Goal: Information Seeking & Learning: Learn about a topic

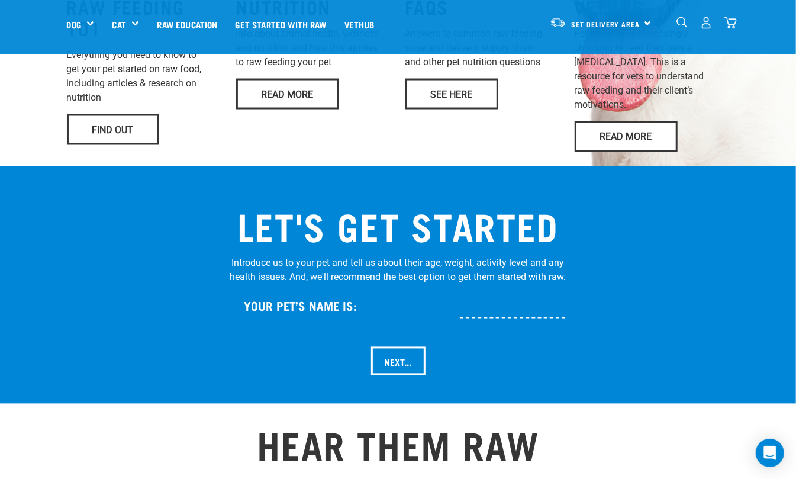
scroll to position [1262, 0]
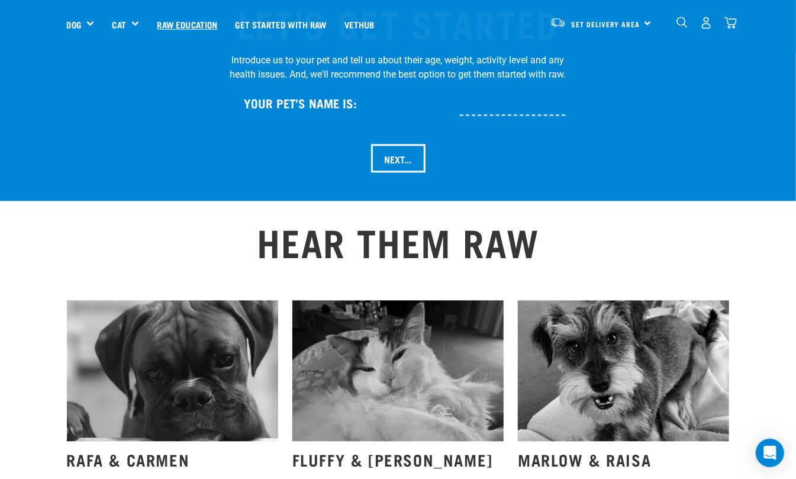
click at [170, 21] on link "Raw Education" at bounding box center [187, 24] width 78 height 47
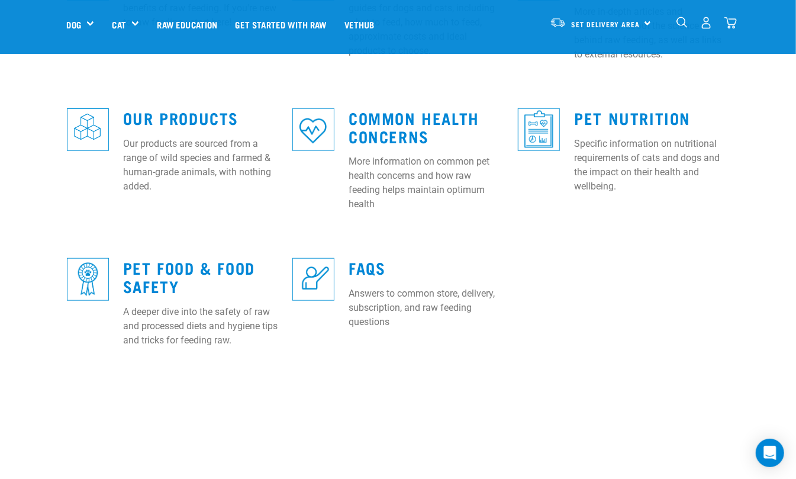
scroll to position [473, 0]
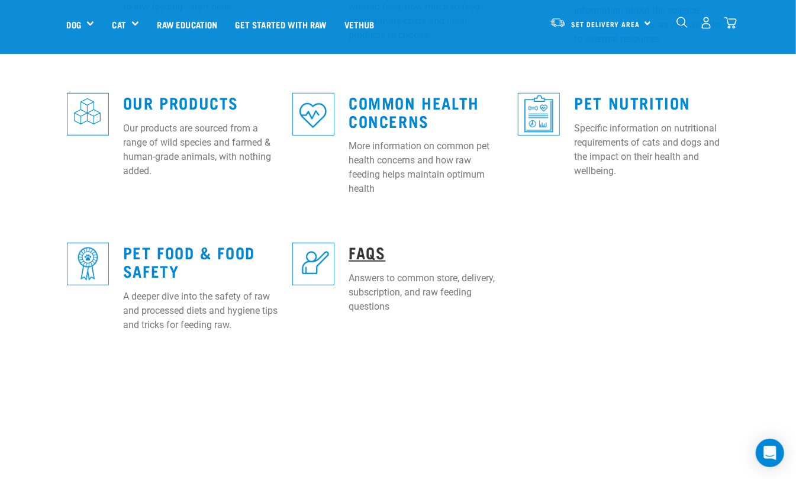
click at [354, 247] on link "FAQs" at bounding box center [366, 251] width 37 height 9
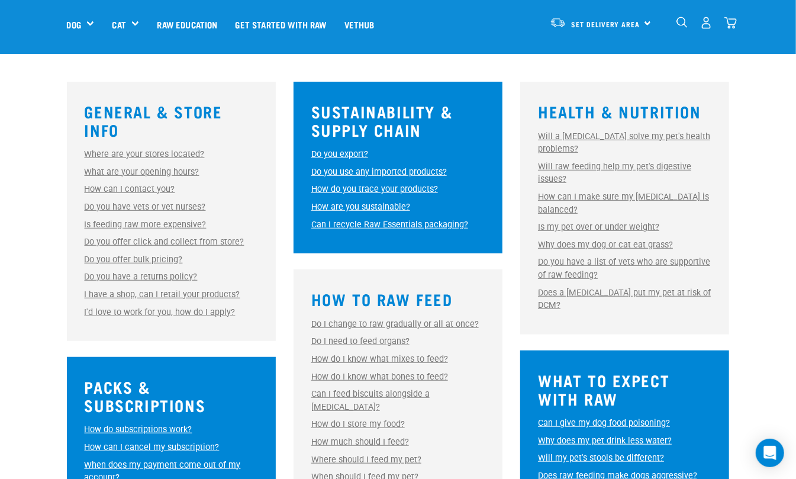
scroll to position [315, 0]
